Goal: Navigation & Orientation: Find specific page/section

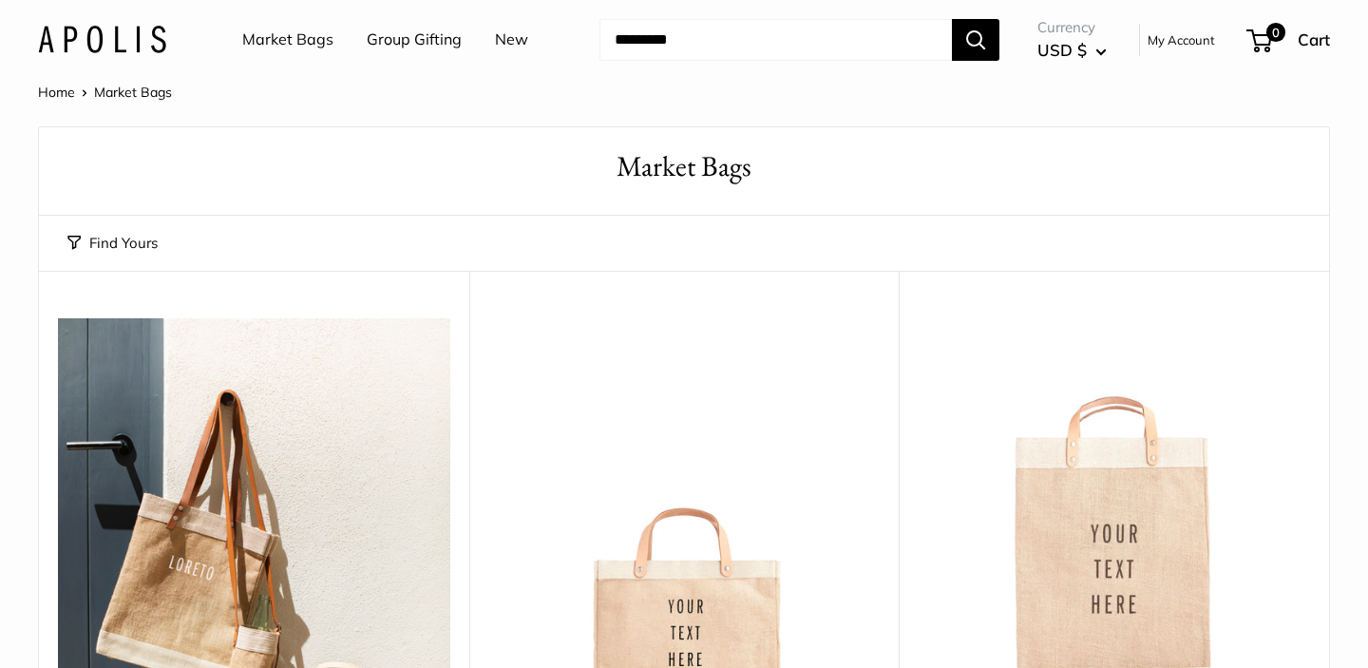
click at [91, 48] on img at bounding box center [102, 40] width 128 height 28
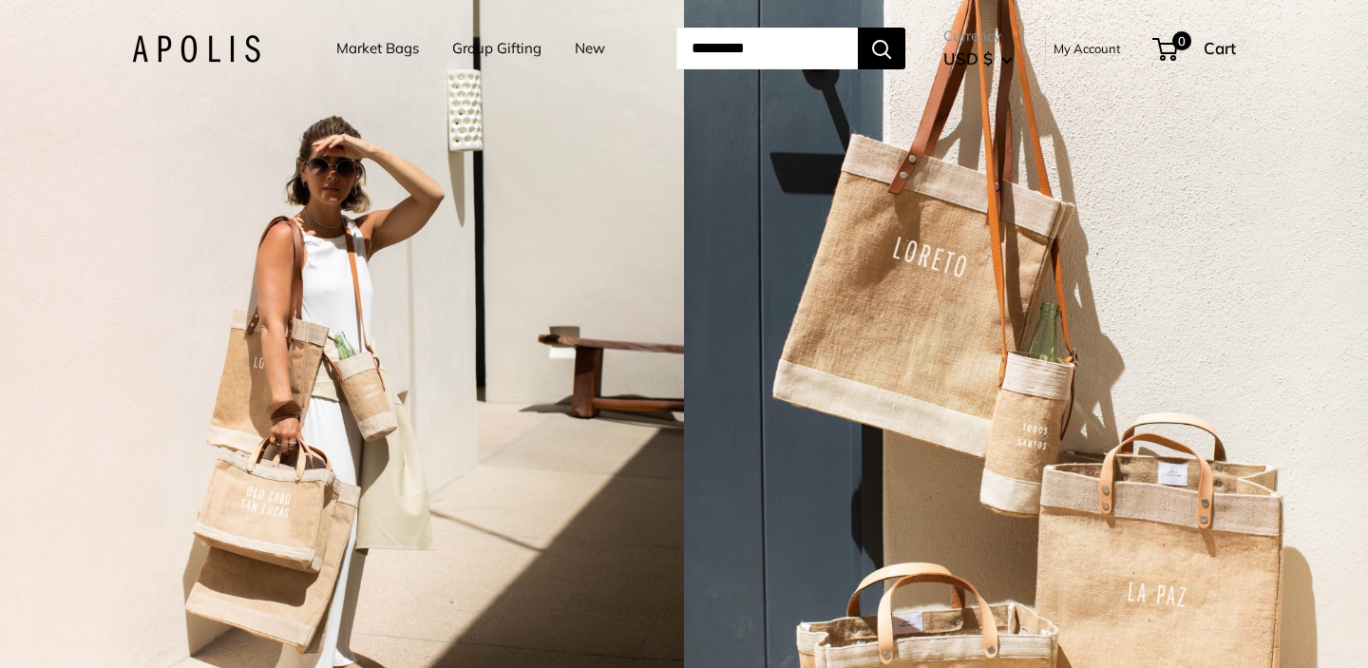
click at [523, 51] on link "Group Gifting" at bounding box center [496, 48] width 89 height 27
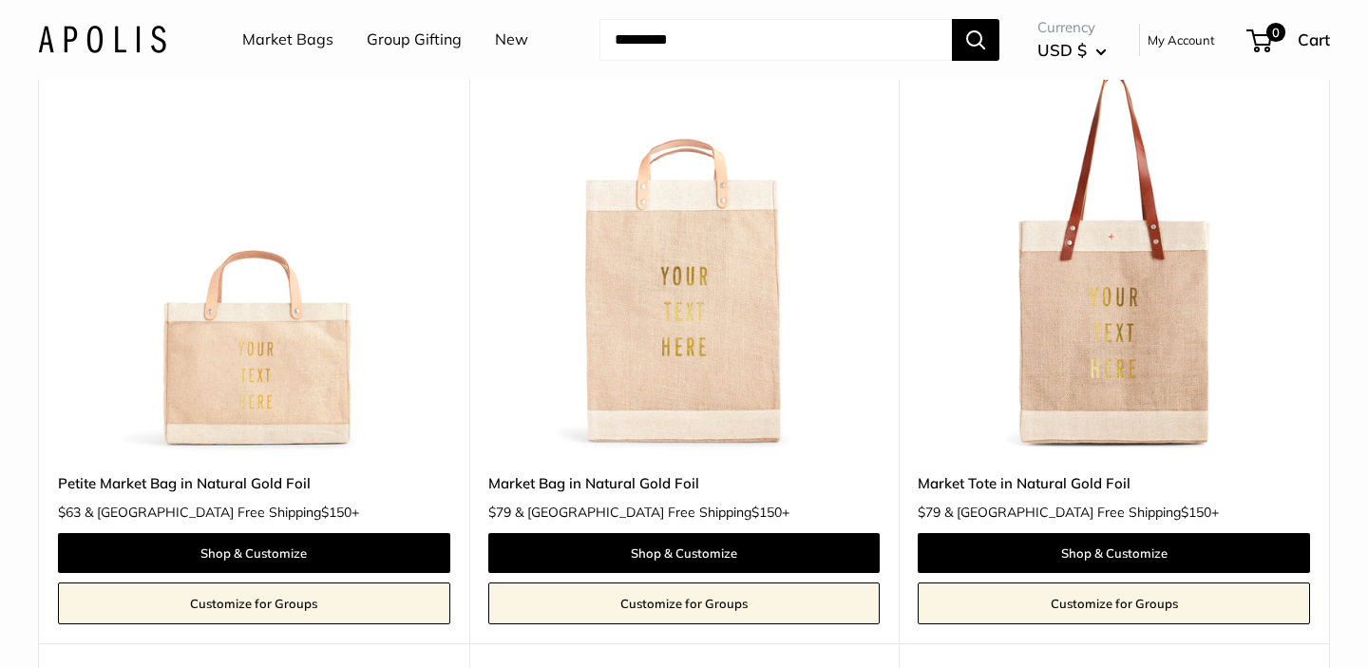
scroll to position [3063, 0]
